Goal: Navigation & Orientation: Find specific page/section

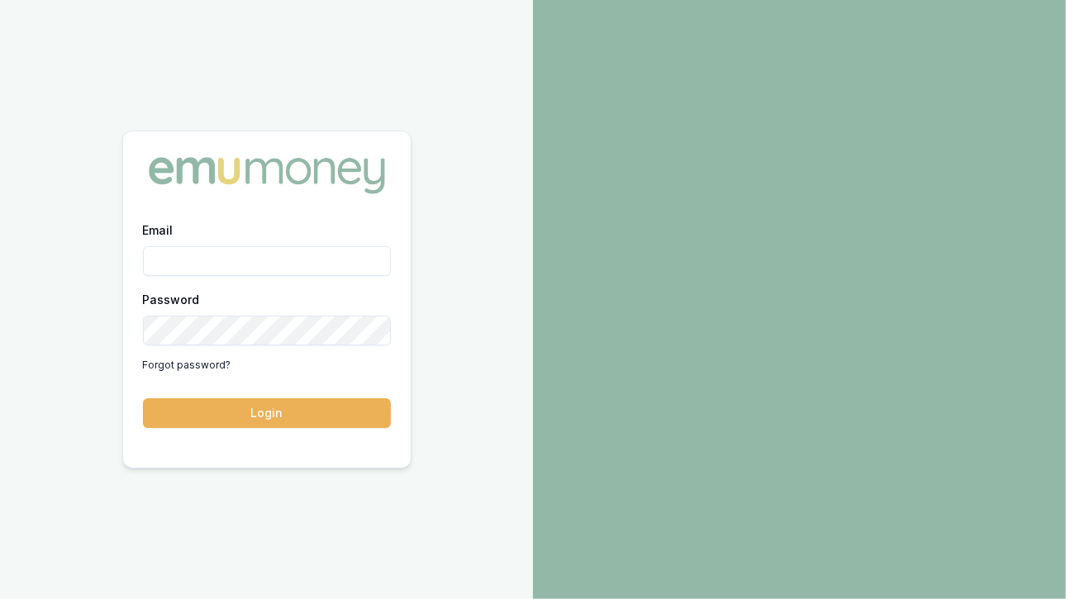
click at [215, 257] on input "Email" at bounding box center [267, 261] width 248 height 30
type input "[EMAIL_ADDRESS][DOMAIN_NAME]"
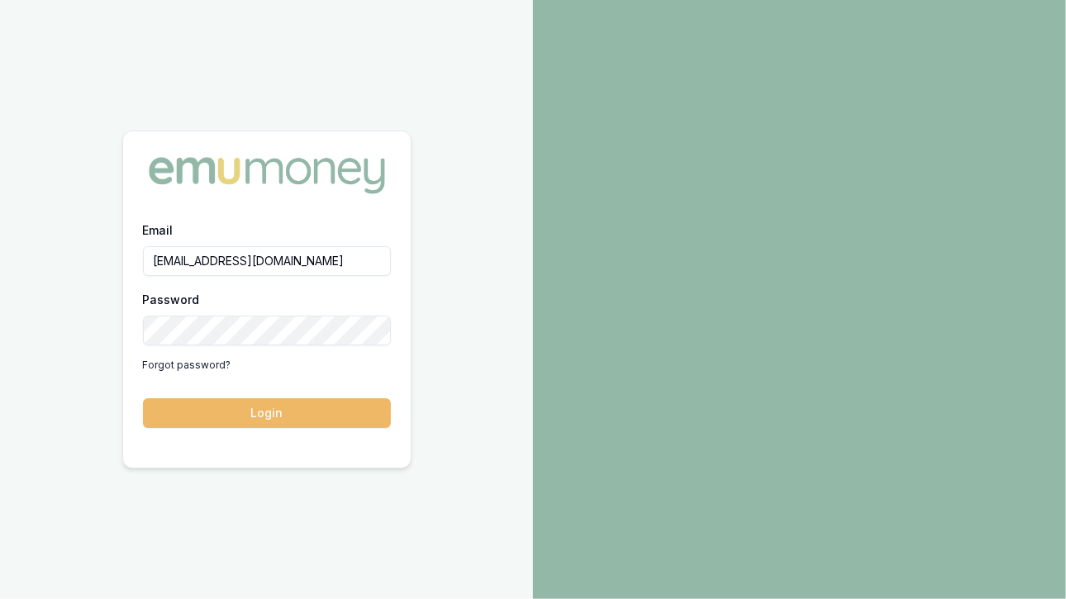
click at [231, 416] on button "Login" at bounding box center [267, 413] width 248 height 30
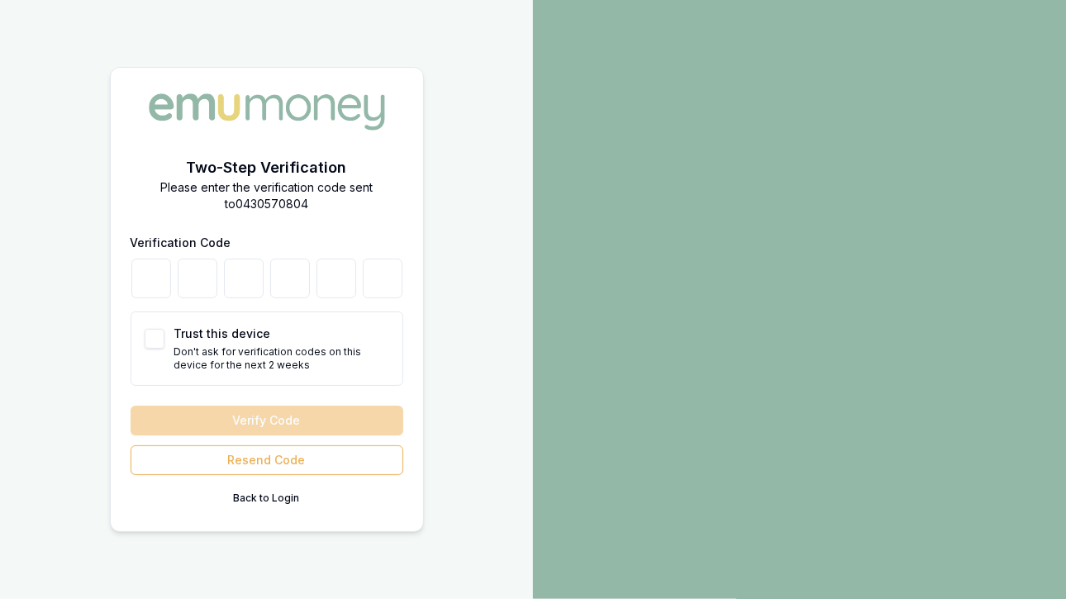
click at [150, 335] on button "Trust this device" at bounding box center [155, 339] width 20 height 20
checkbox input "true"
click at [156, 278] on input "number" at bounding box center [151, 279] width 40 height 40
type input "6"
type input "1"
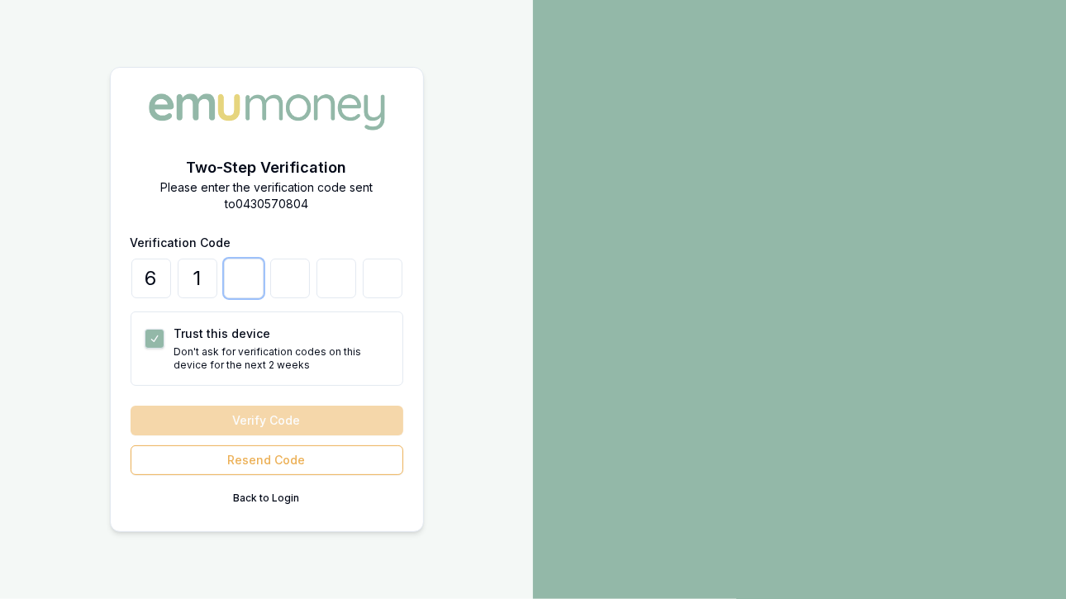
type input "6"
type input "1"
type input "7"
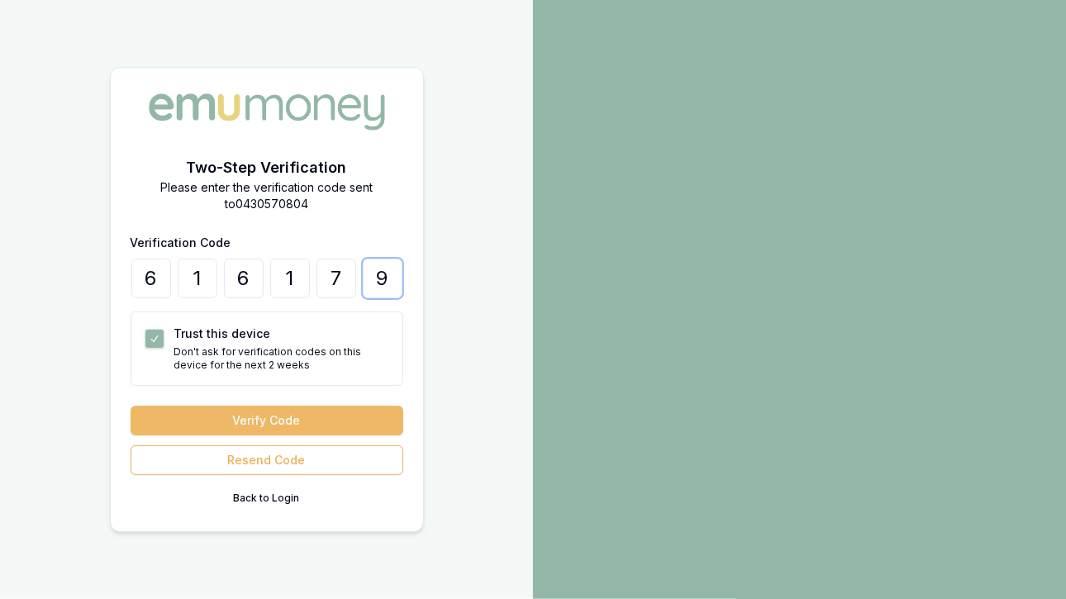
type input "9"
click at [278, 417] on button "Verify Code" at bounding box center [267, 421] width 273 height 30
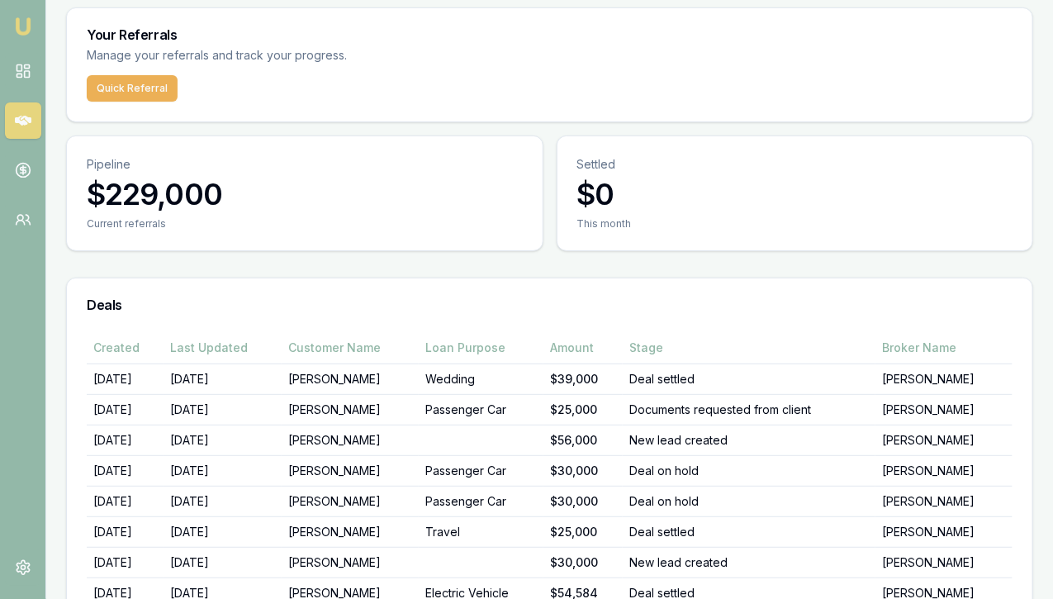
scroll to position [73, 0]
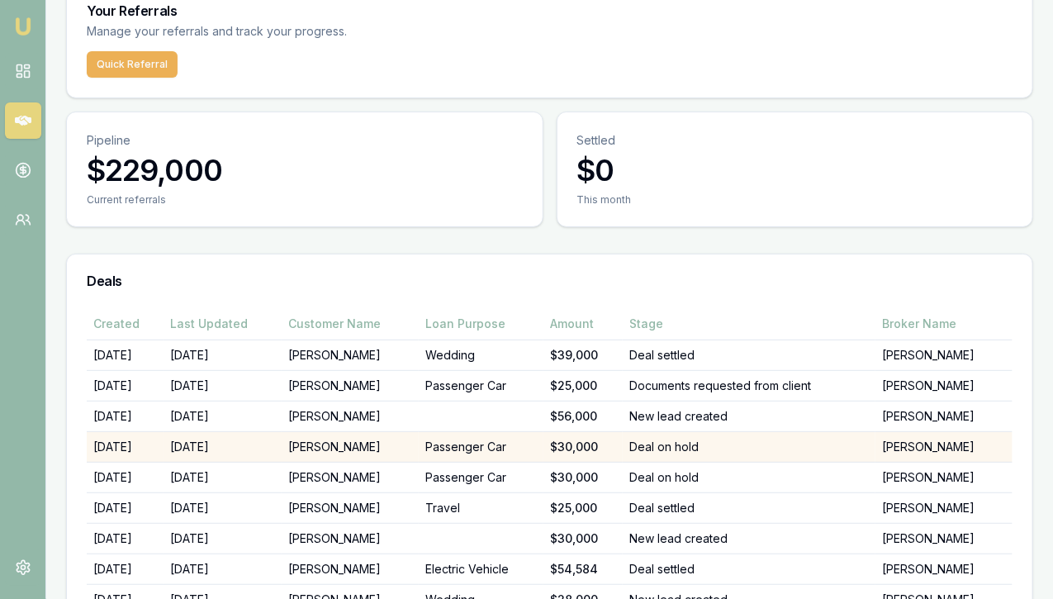
click at [352, 432] on td "[PERSON_NAME]" at bounding box center [350, 447] width 137 height 31
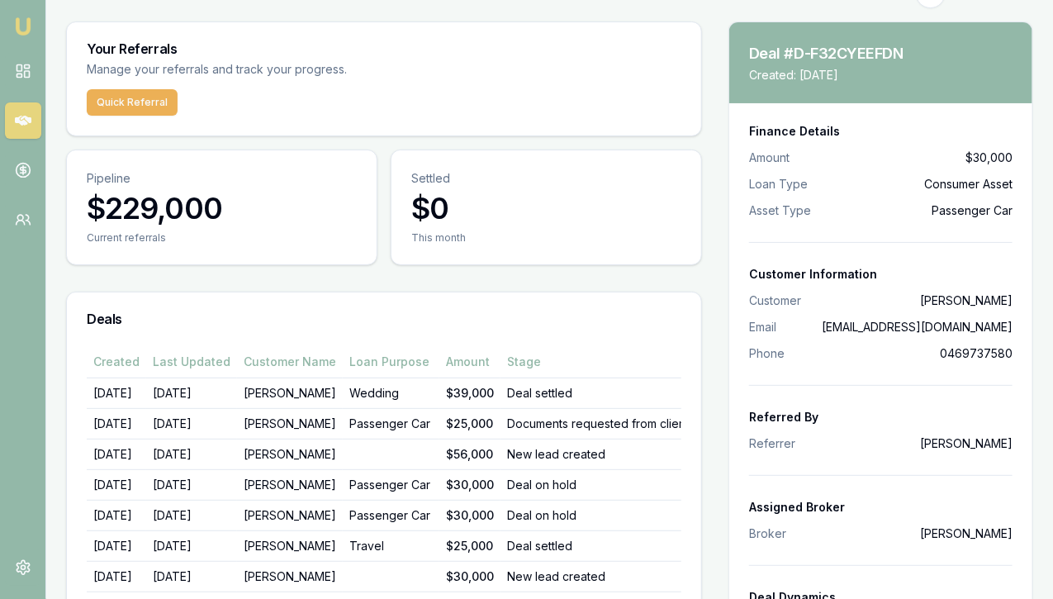
scroll to position [31, 0]
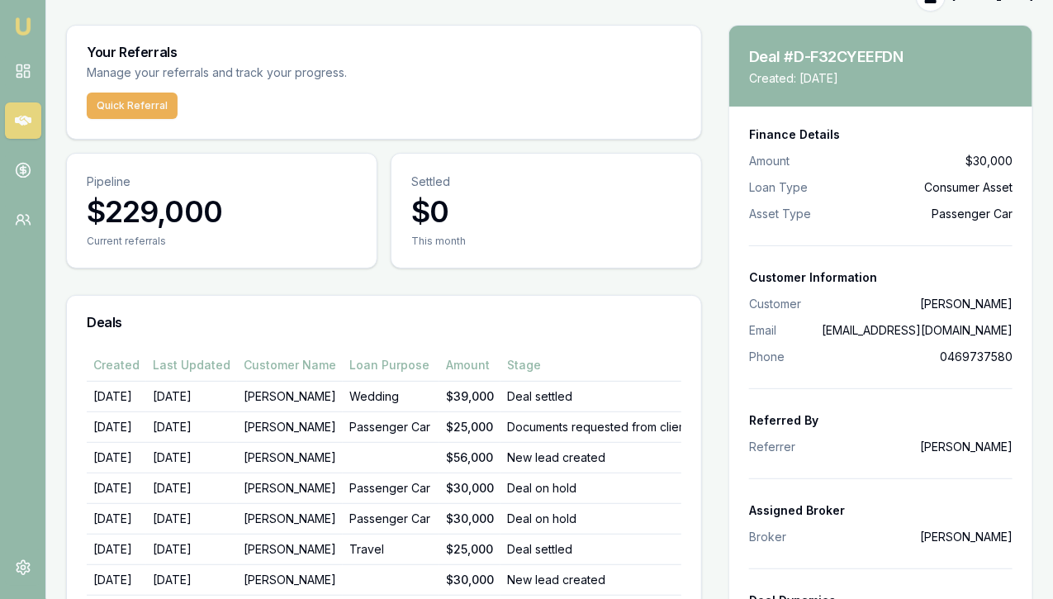
click at [596, 316] on h3 "Deals" at bounding box center [384, 322] width 595 height 13
click at [24, 73] on rect at bounding box center [26, 74] width 5 height 7
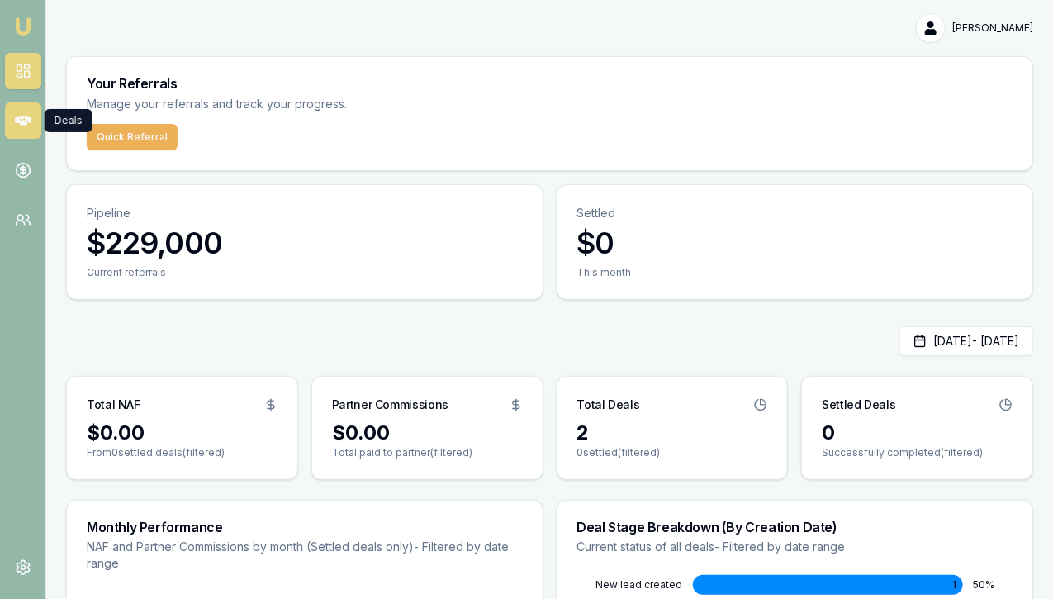
click at [24, 121] on icon at bounding box center [23, 121] width 17 height 10
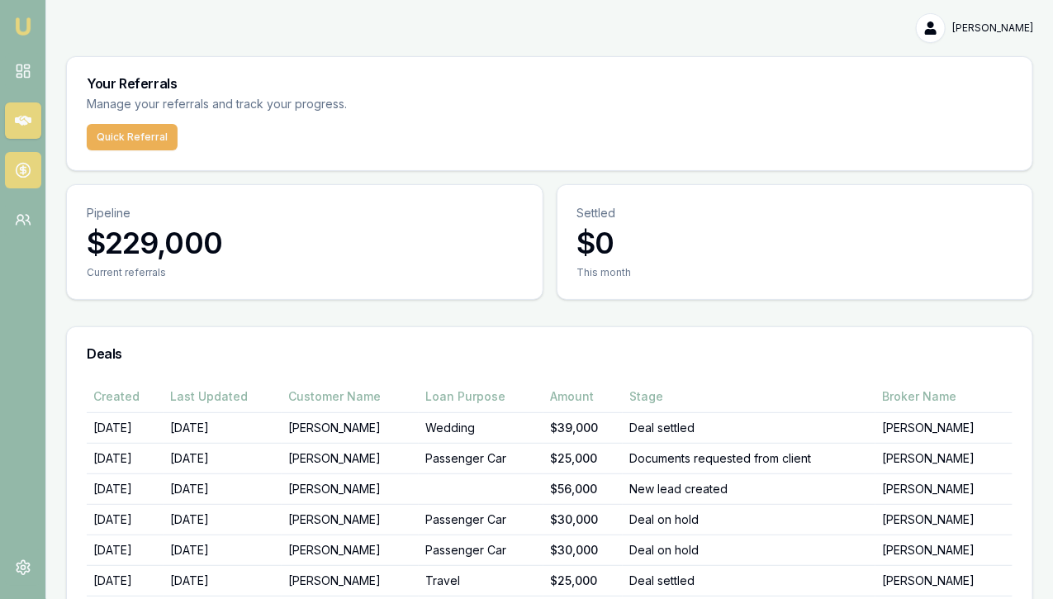
click at [21, 168] on icon at bounding box center [23, 170] width 17 height 17
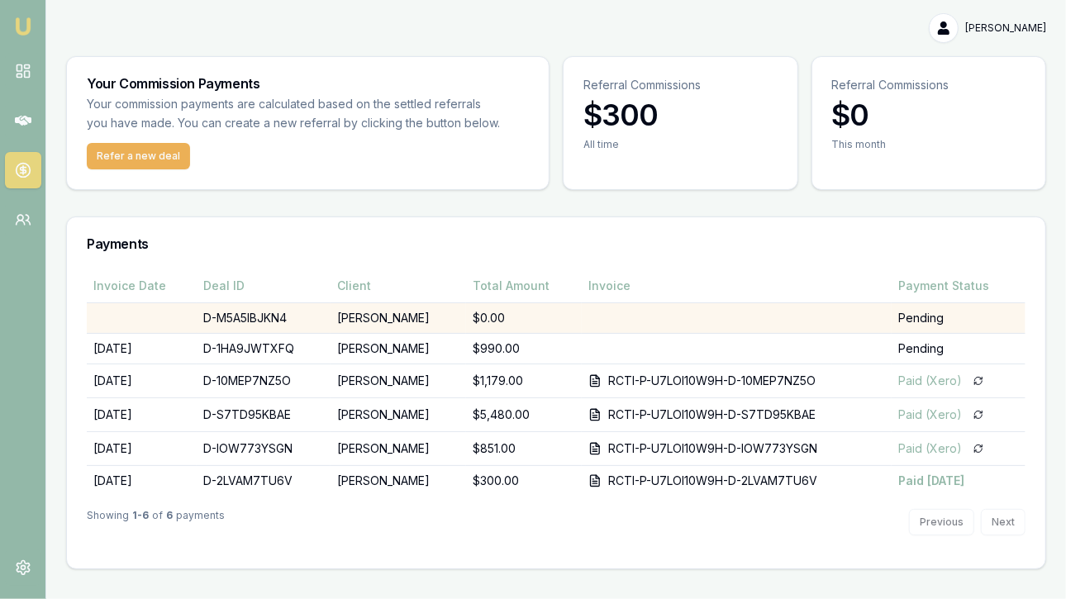
click at [492, 317] on td "$0.00" at bounding box center [524, 318] width 116 height 31
click at [364, 321] on td "[PERSON_NAME]" at bounding box center [397, 318] width 135 height 31
click at [236, 314] on td "D-M5A5IBJKN4" at bounding box center [264, 318] width 134 height 31
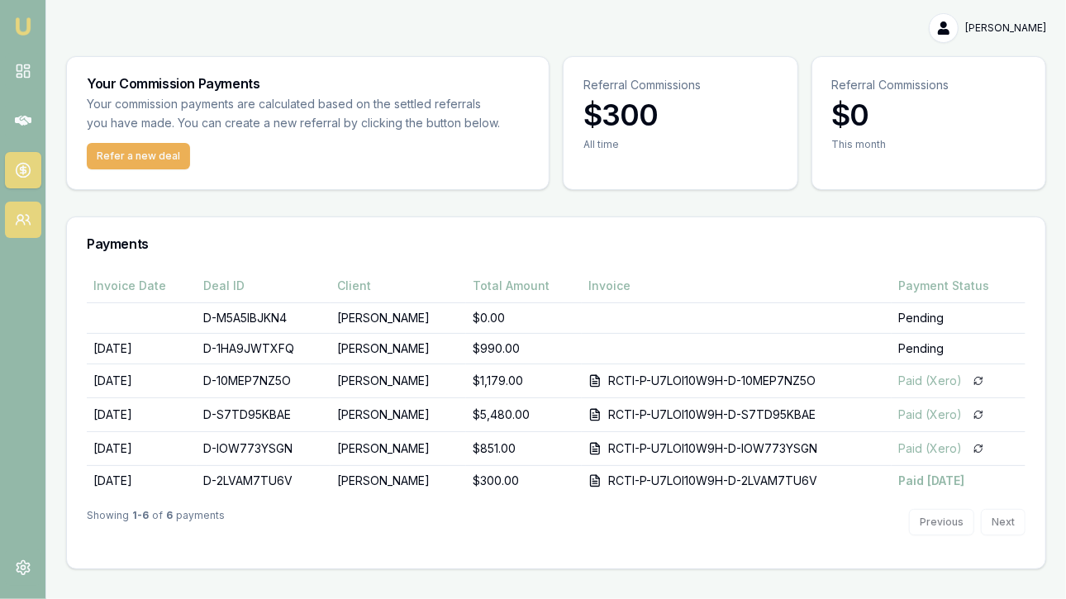
click at [25, 219] on icon at bounding box center [23, 219] width 17 height 17
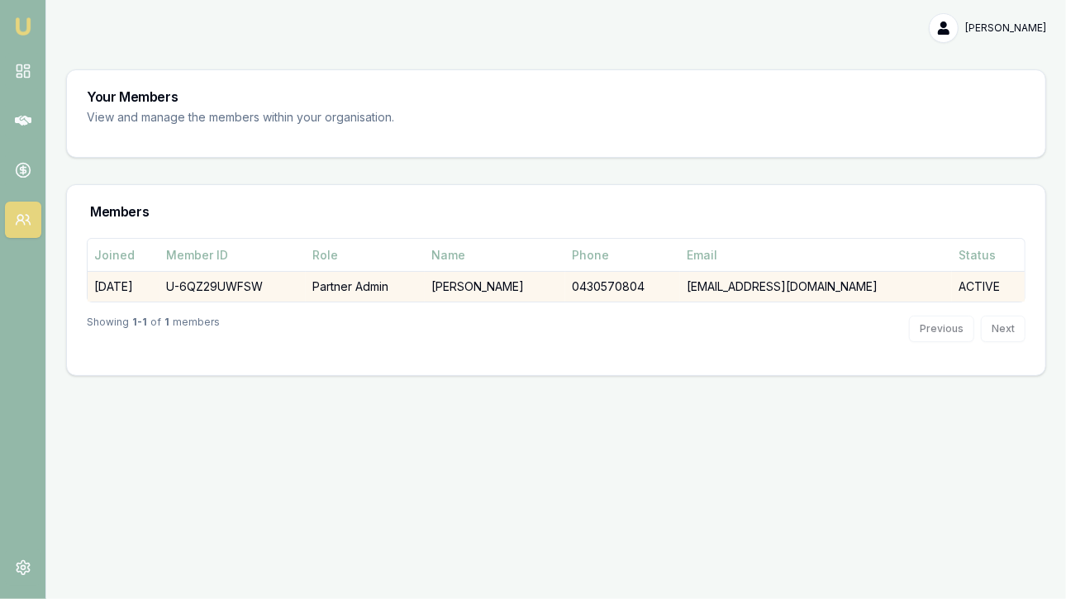
click at [220, 283] on td "U-6QZ29UWFSW" at bounding box center [232, 287] width 146 height 31
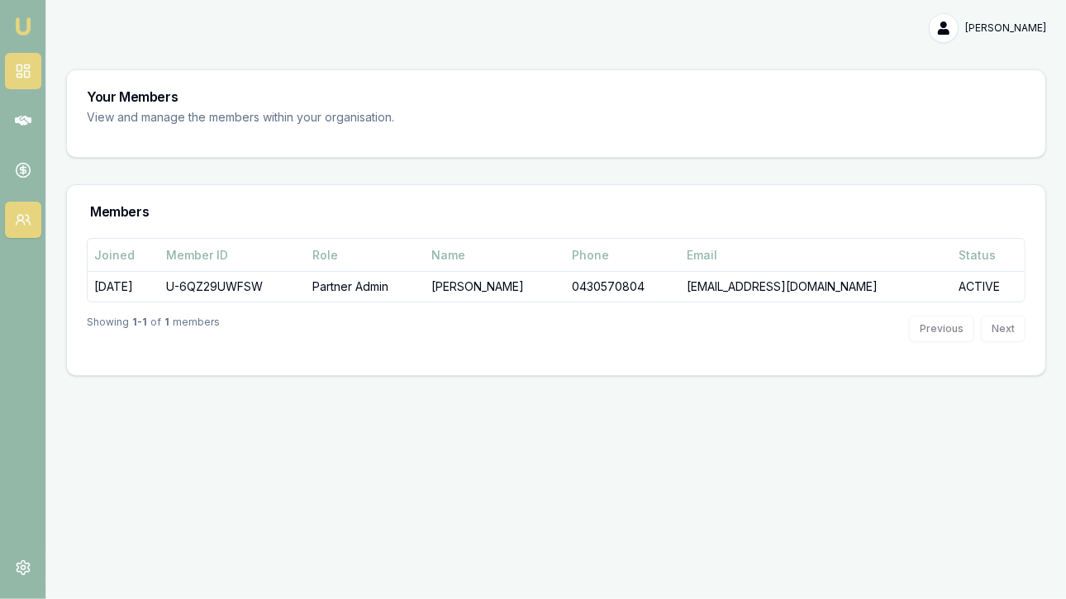
click at [26, 66] on icon at bounding box center [23, 71] width 17 height 17
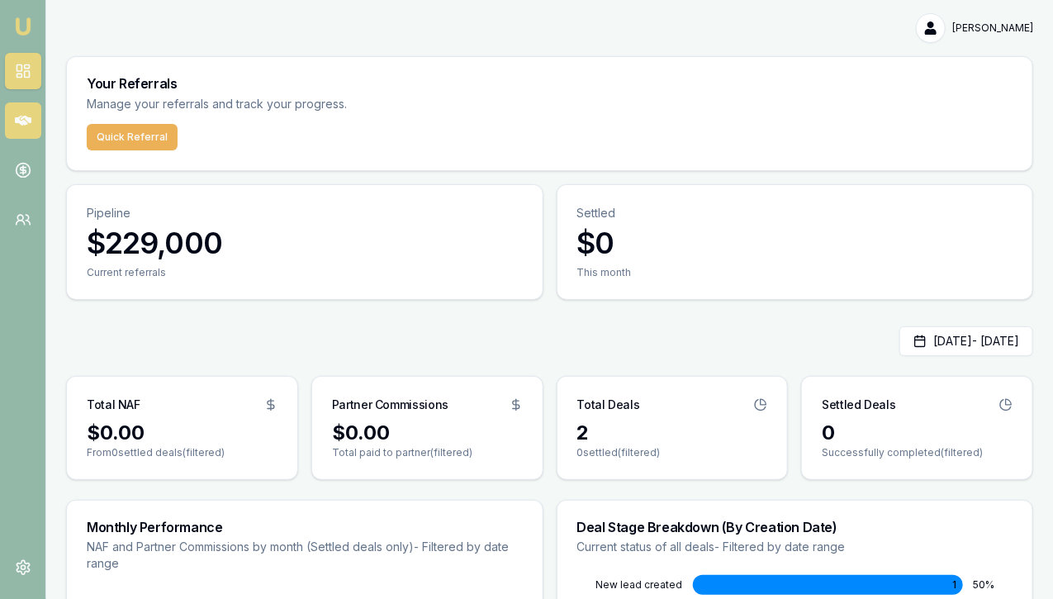
click at [21, 121] on icon at bounding box center [23, 121] width 17 height 10
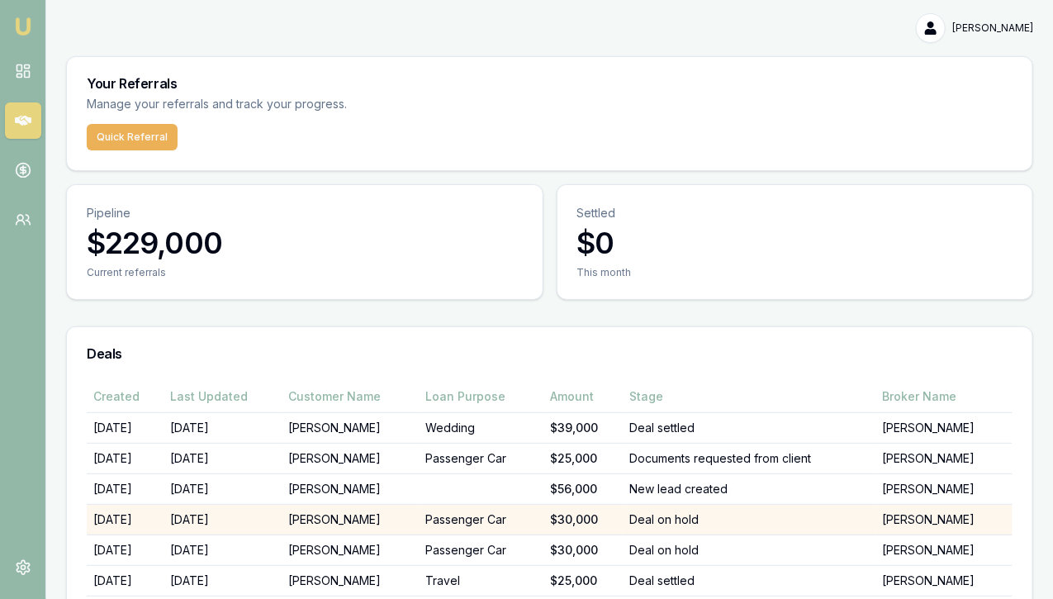
click at [345, 505] on td "[PERSON_NAME]" at bounding box center [350, 520] width 137 height 31
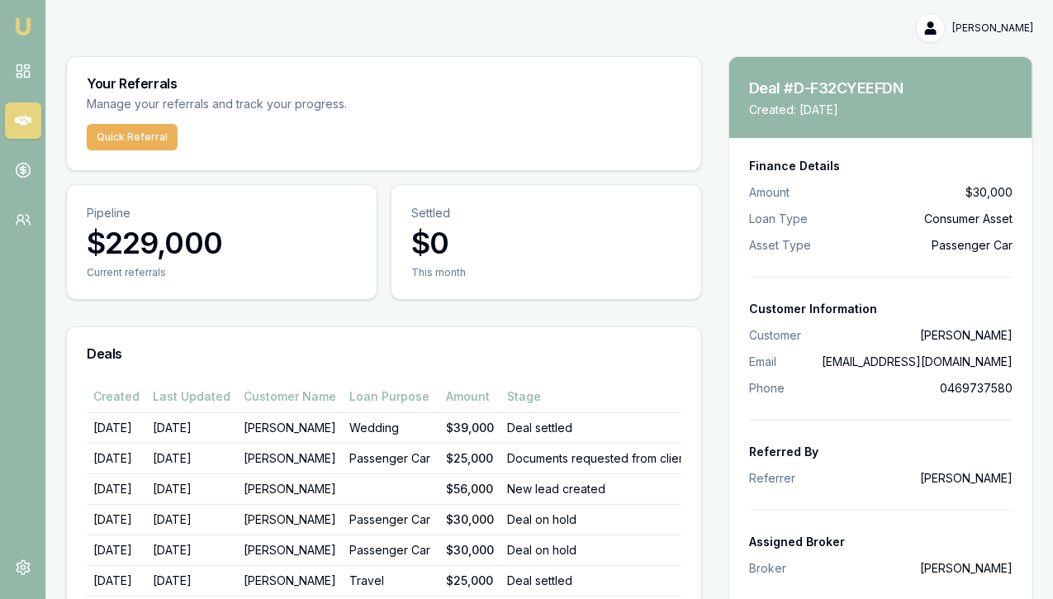
click at [368, 195] on div "Your Referrals Manage your referrals and track your progress. Quick Referral Pi…" at bounding box center [384, 423] width 636 height 735
